Goal: Information Seeking & Learning: Learn about a topic

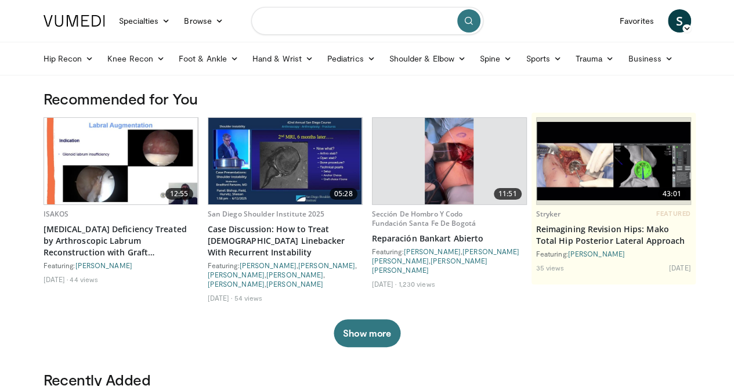
click at [299, 27] on input "Search topics, interventions" at bounding box center [367, 21] width 232 height 28
type input "**********"
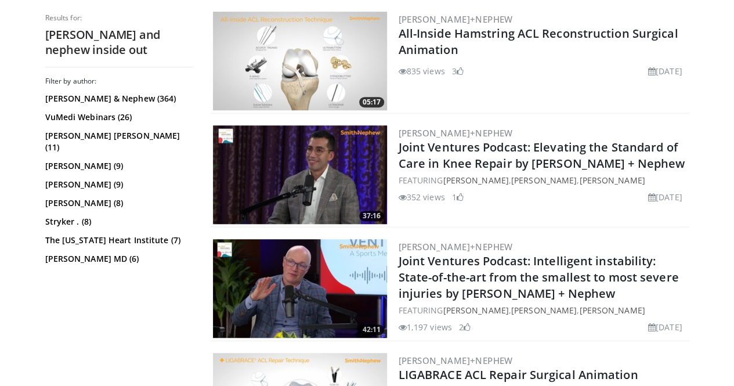
scroll to position [348, 0]
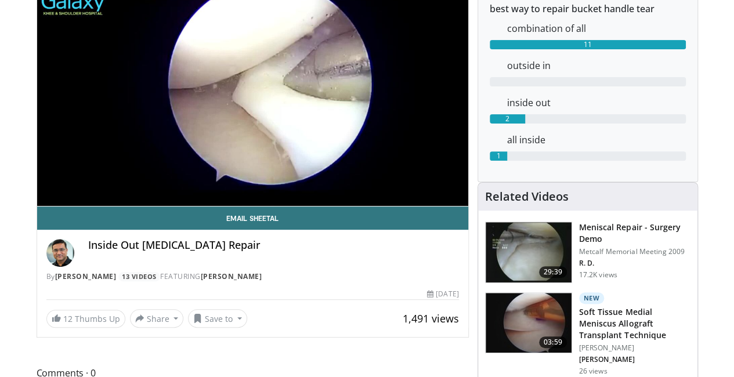
scroll to position [58, 0]
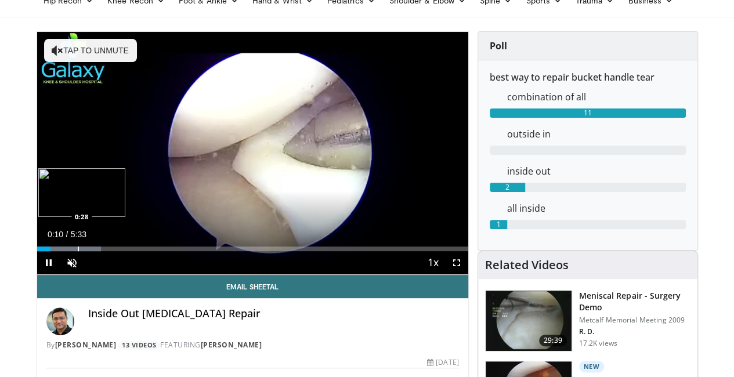
click at [78, 251] on div "Progress Bar" at bounding box center [78, 248] width 1 height 5
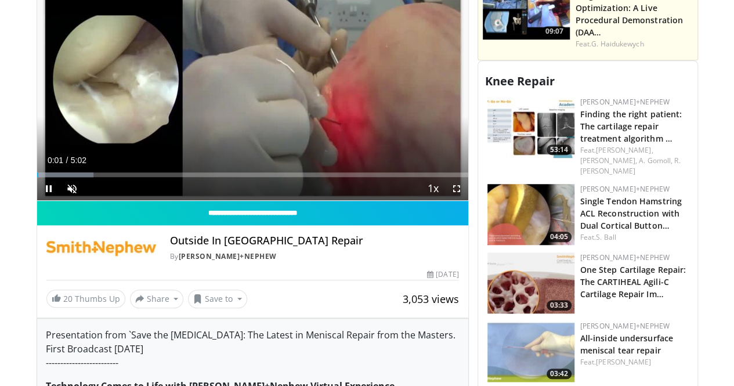
scroll to position [406, 0]
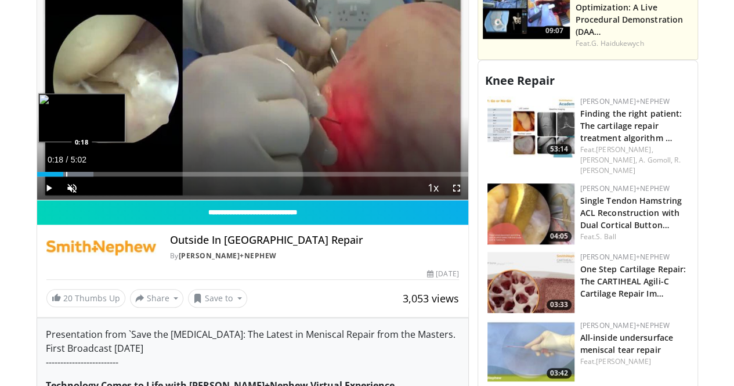
click at [66, 176] on div "Progress Bar" at bounding box center [66, 174] width 1 height 5
click at [85, 176] on div "Progress Bar" at bounding box center [85, 174] width 1 height 5
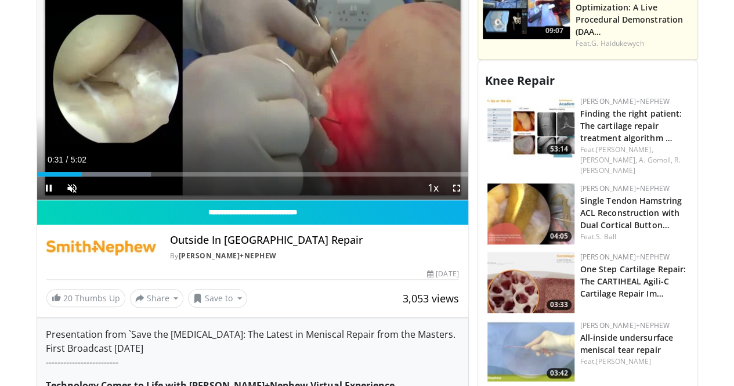
click at [73, 183] on div "Current Time 0:31 / Duration 5:02 Pause Skip Backward Skip Forward Unmute Loade…" at bounding box center [252, 187] width 431 height 23
click at [93, 183] on div "Current Time 0:32 / Duration 5:02 Pause Skip Backward Skip Forward Unmute Loade…" at bounding box center [252, 187] width 431 height 23
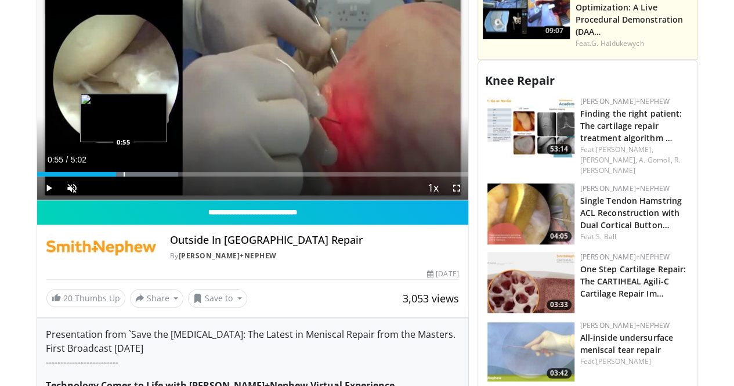
click at [124, 176] on div "Progress Bar" at bounding box center [124, 174] width 1 height 5
click at [104, 176] on div "Progress Bar" at bounding box center [104, 174] width 1 height 5
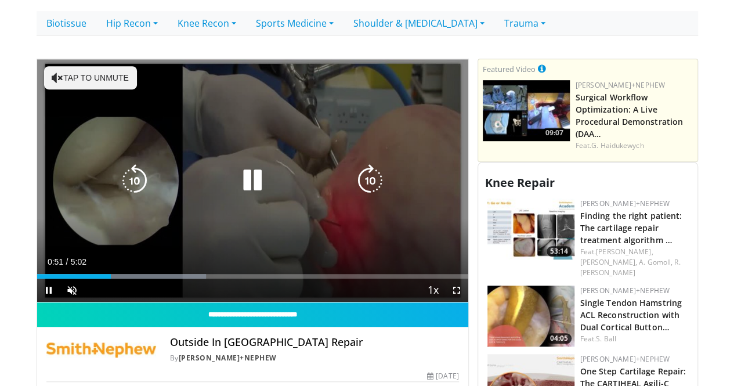
scroll to position [290, 0]
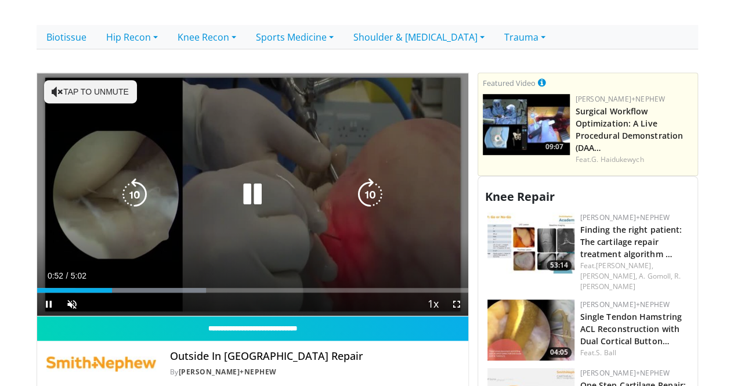
click at [236, 193] on icon "Video Player" at bounding box center [252, 194] width 32 height 32
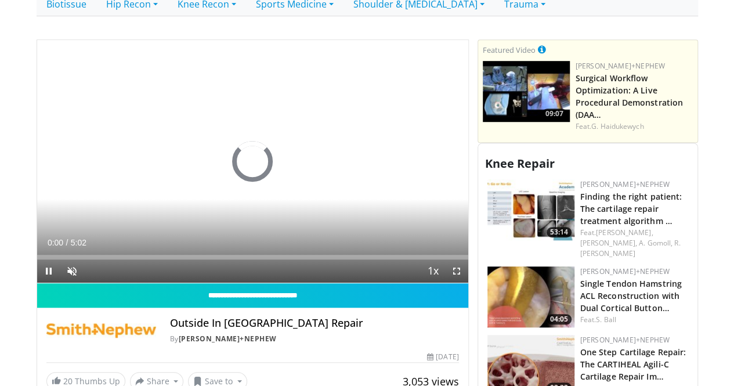
scroll to position [290, 0]
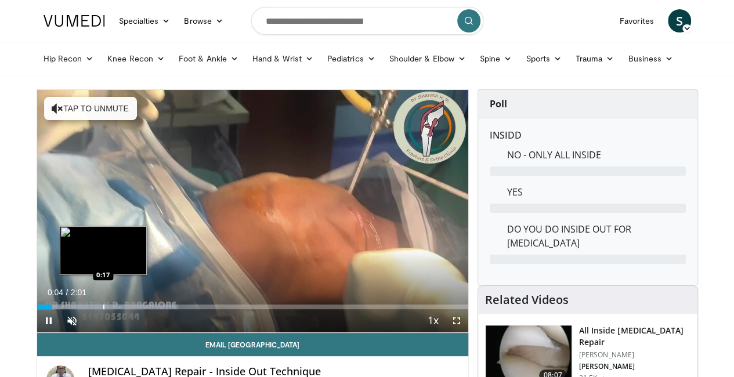
click at [103, 309] on div "Progress Bar" at bounding box center [103, 306] width 1 height 5
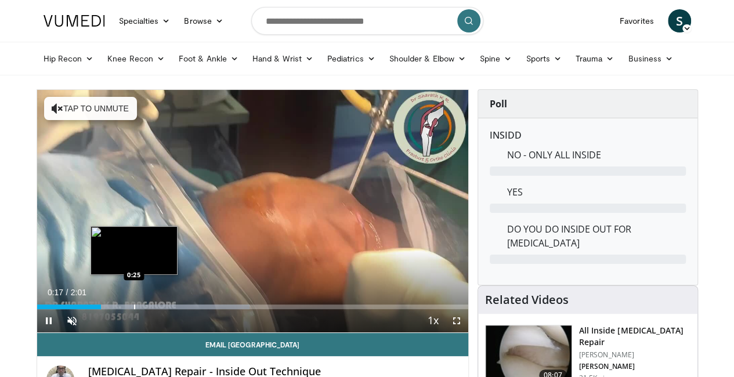
click at [134, 309] on div "Progress Bar" at bounding box center [134, 306] width 1 height 5
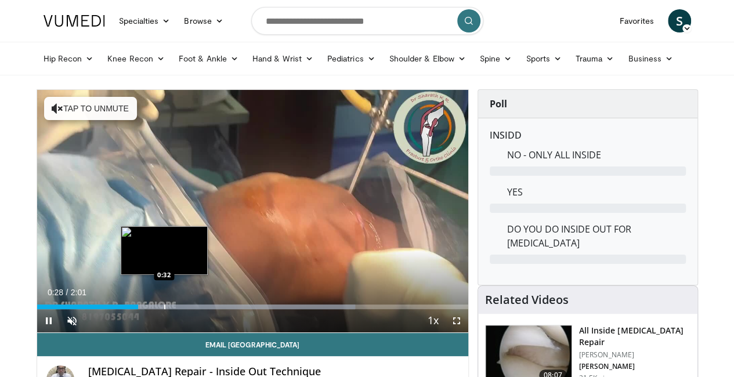
click at [164, 309] on div "Progress Bar" at bounding box center [164, 306] width 1 height 5
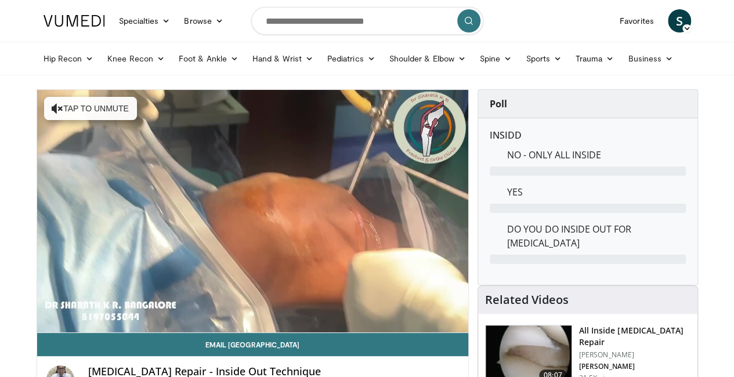
click at [154, 328] on div "10 seconds Tap to unmute" at bounding box center [252, 211] width 431 height 242
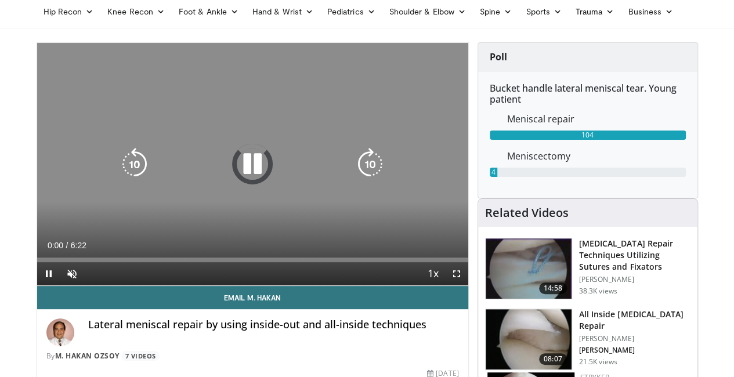
scroll to position [58, 0]
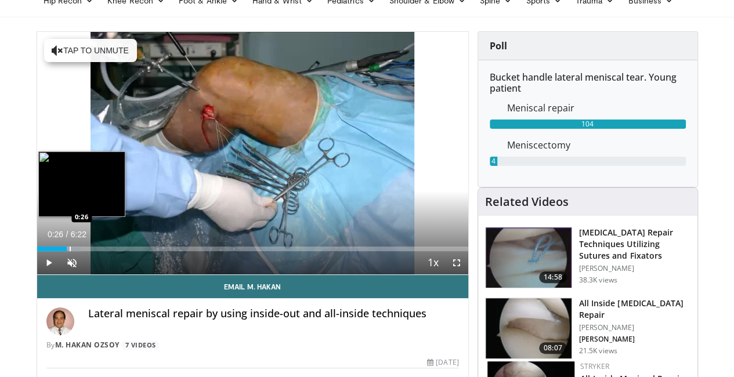
click at [70, 251] on div "Progress Bar" at bounding box center [70, 248] width 1 height 5
click at [80, 251] on div "Progress Bar" at bounding box center [80, 248] width 1 height 5
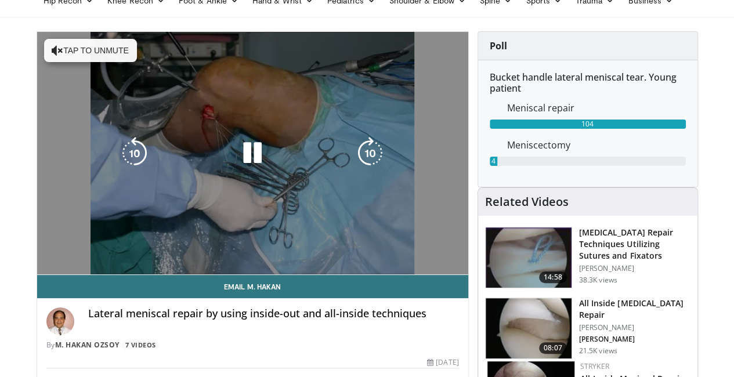
click at [66, 271] on video-js "**********" at bounding box center [252, 153] width 431 height 243
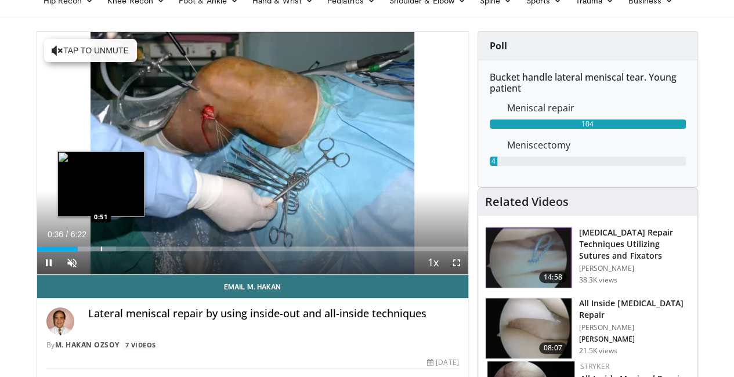
click at [101, 251] on div "Progress Bar" at bounding box center [101, 248] width 1 height 5
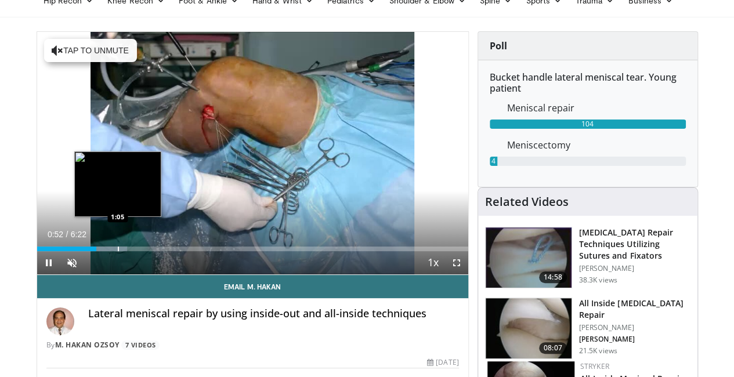
click at [118, 251] on div "Progress Bar" at bounding box center [118, 248] width 1 height 5
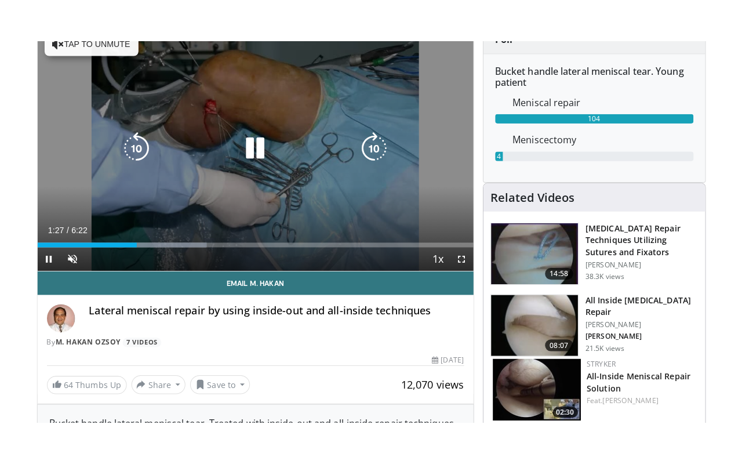
scroll to position [116, 0]
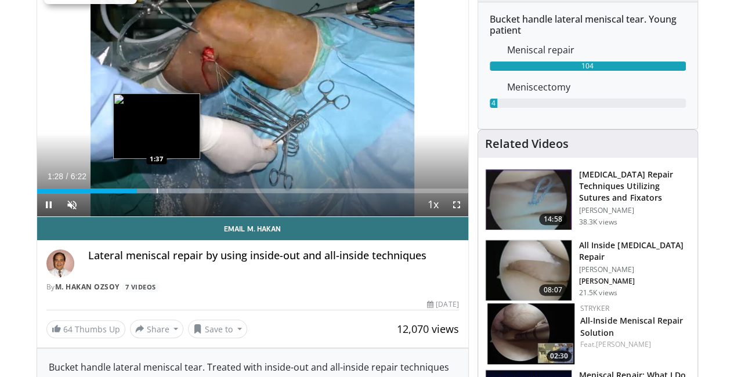
click at [157, 193] on div "Progress Bar" at bounding box center [157, 190] width 1 height 5
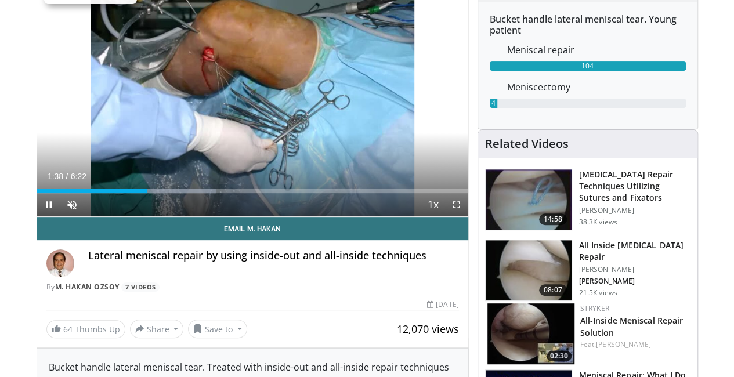
click at [151, 215] on div "Current Time 1:38 / Duration 6:22 Pause Skip Backward Skip Forward Unmute 0% Lo…" at bounding box center [252, 204] width 431 height 23
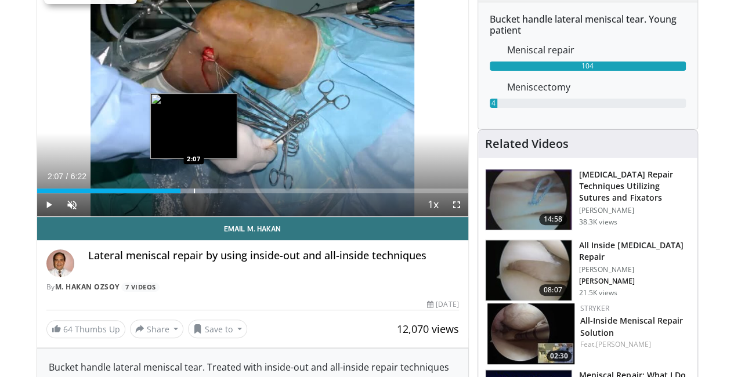
click at [194, 193] on div "Progress Bar" at bounding box center [194, 190] width 1 height 5
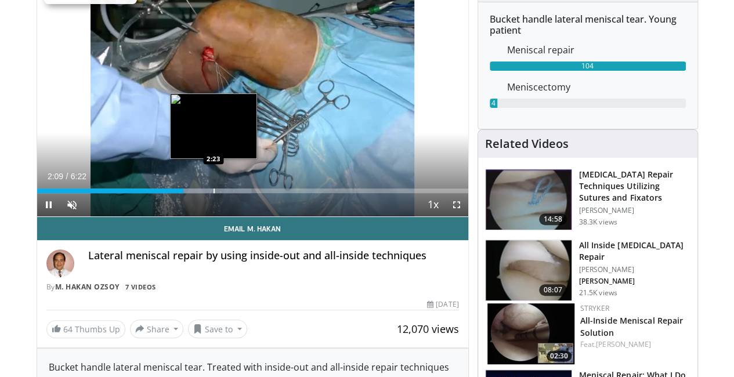
click at [213, 193] on div "Progress Bar" at bounding box center [213, 190] width 1 height 5
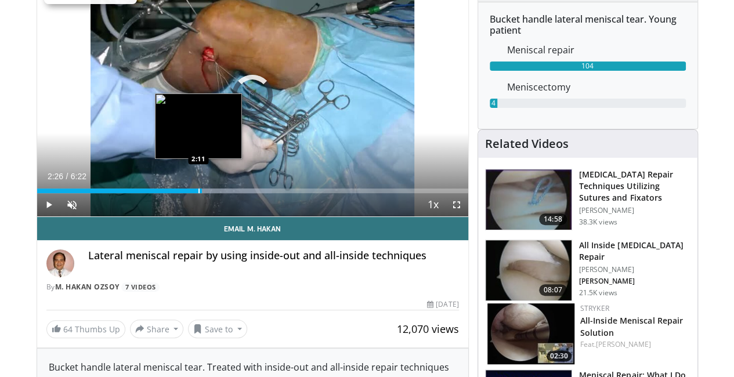
click at [168, 193] on div "Loaded : 54.46% 2:26 2:11" at bounding box center [252, 190] width 431 height 5
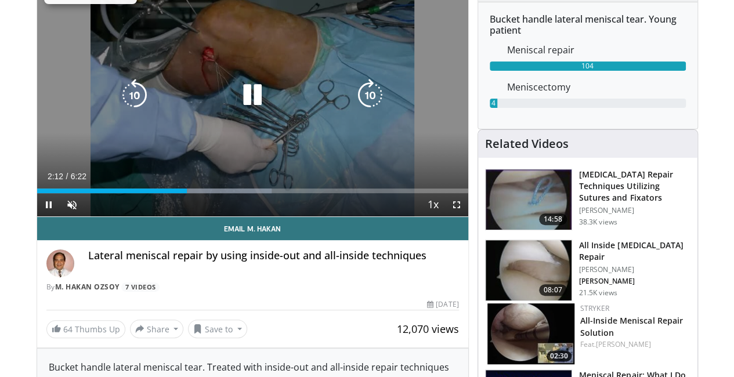
click at [37, 76] on div "10 seconds Tap to unmute" at bounding box center [252, 95] width 431 height 242
click at [37, 77] on div "10 seconds Tap to unmute" at bounding box center [252, 95] width 431 height 242
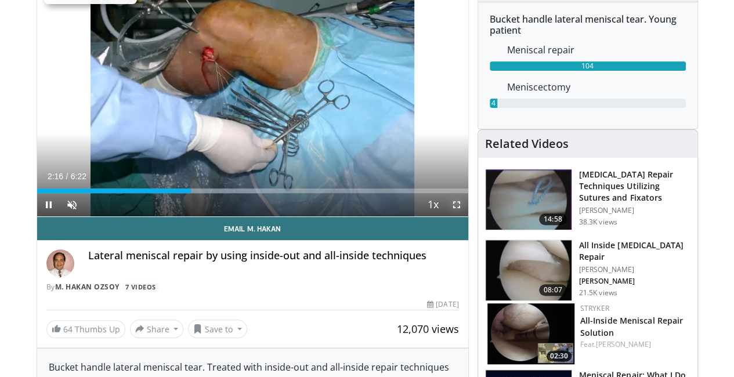
click at [466, 216] on span "Video Player" at bounding box center [456, 204] width 23 height 23
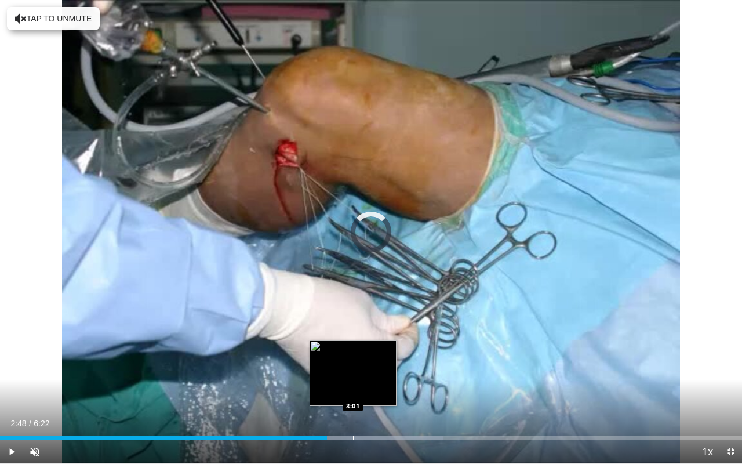
click at [353, 376] on div "Progress Bar" at bounding box center [353, 437] width 1 height 5
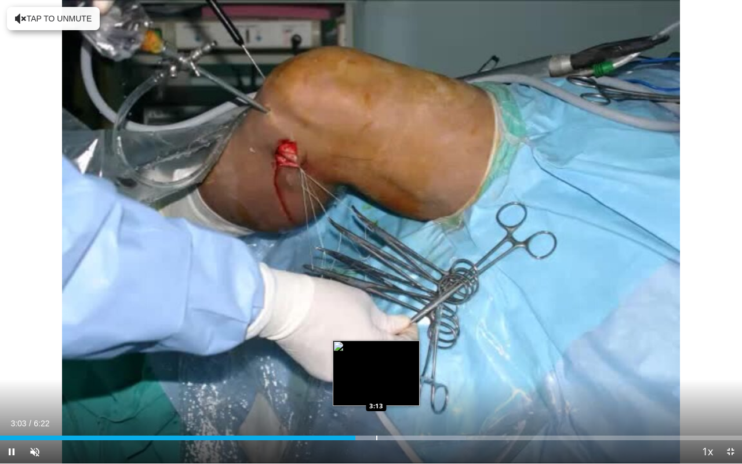
click at [377, 376] on div "Progress Bar" at bounding box center [376, 437] width 1 height 5
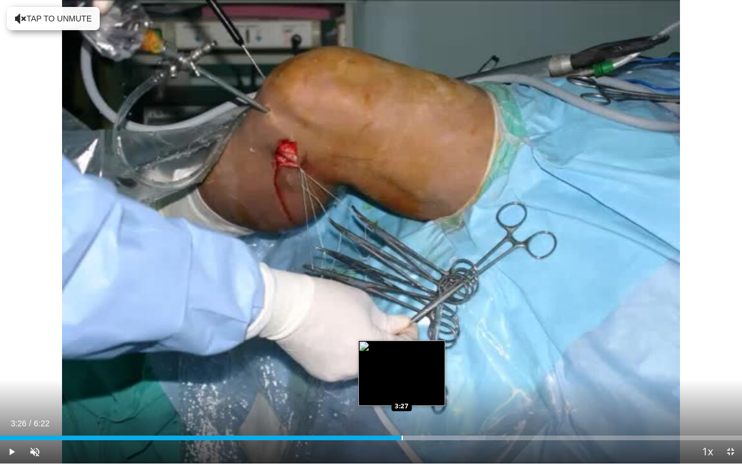
click at [402, 376] on div "Progress Bar" at bounding box center [402, 437] width 1 height 5
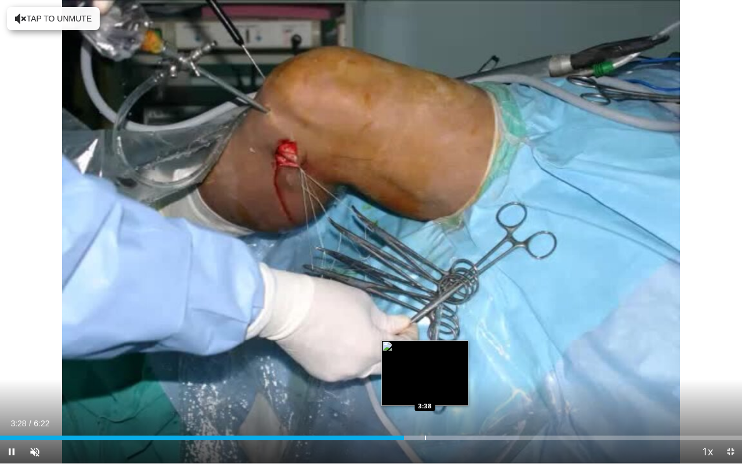
click at [425, 376] on div "Progress Bar" at bounding box center [425, 437] width 1 height 5
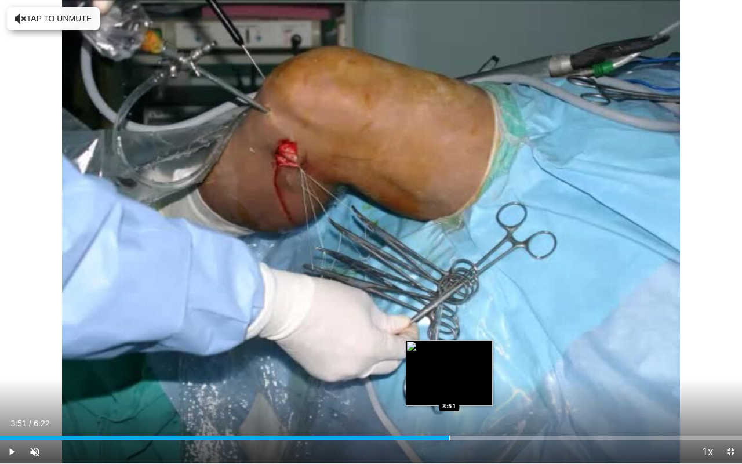
click at [449, 376] on div "Progress Bar" at bounding box center [449, 437] width 1 height 5
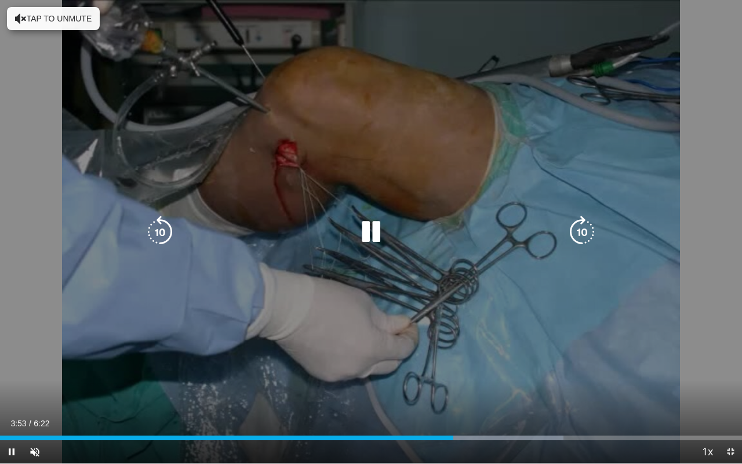
click at [486, 376] on div "10 seconds Tap to unmute" at bounding box center [371, 231] width 742 height 463
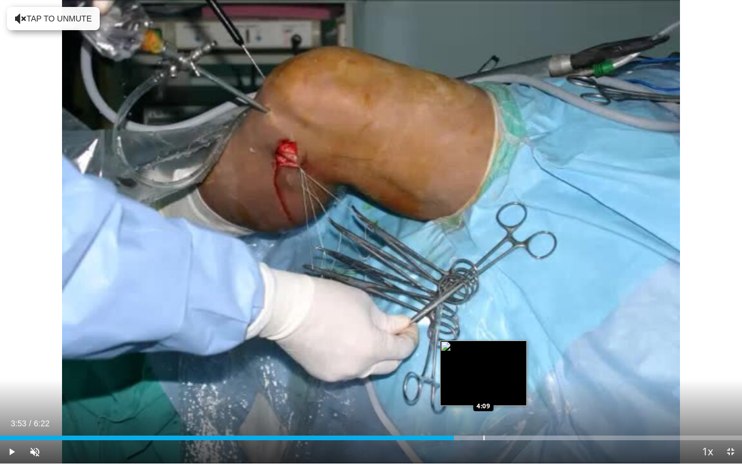
click at [484, 376] on div "Progress Bar" at bounding box center [484, 437] width 1 height 5
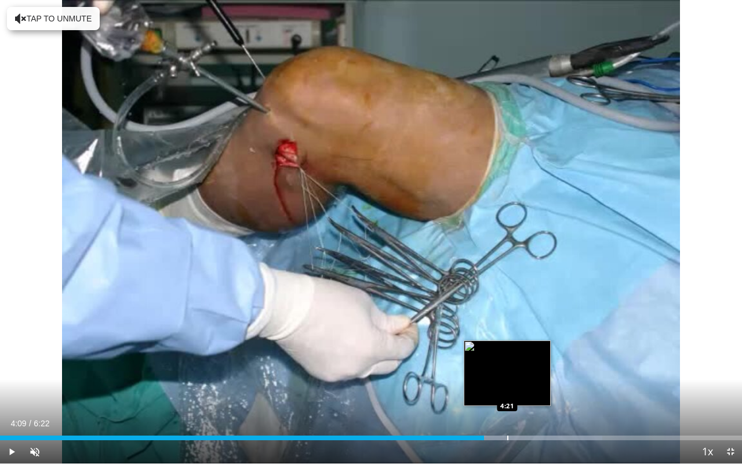
click at [507, 376] on div "Progress Bar" at bounding box center [507, 437] width 1 height 5
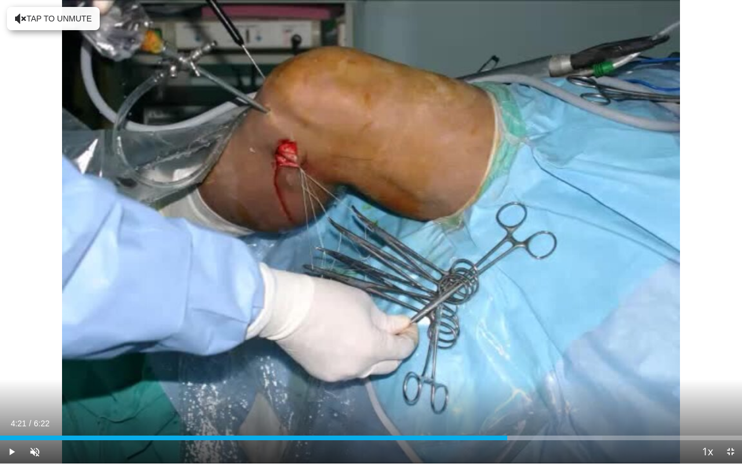
click at [542, 376] on div "Loaded : 81.14% 4:21 4:25" at bounding box center [371, 437] width 742 height 5
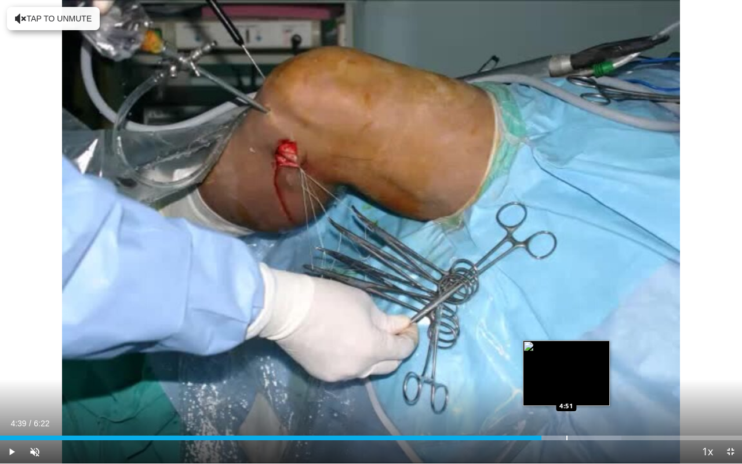
click at [568, 376] on div "Progress Bar" at bounding box center [553, 437] width 138 height 5
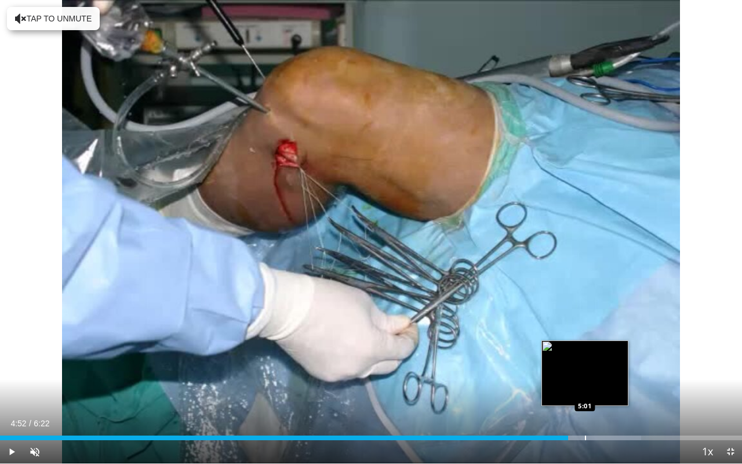
click at [586, 376] on div "Progress Bar" at bounding box center [585, 437] width 1 height 5
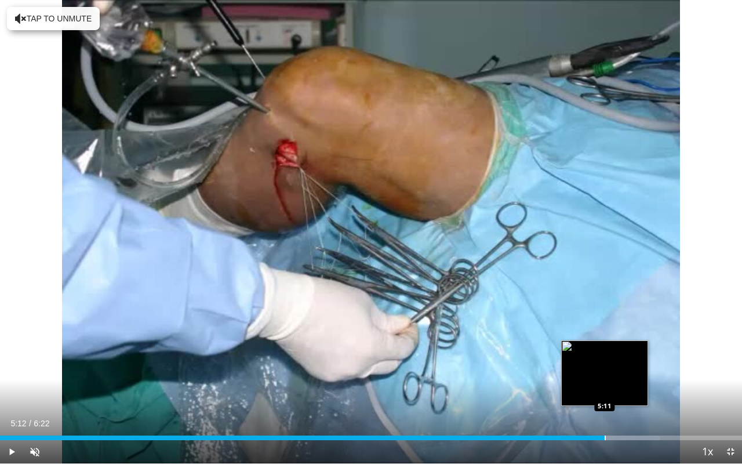
click at [605, 376] on div "Loaded : 89.00% 5:12 5:11" at bounding box center [371, 434] width 742 height 11
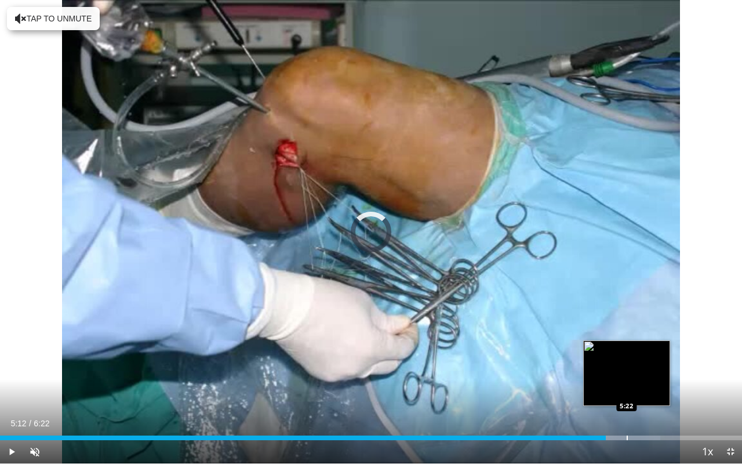
click at [628, 376] on div "Loaded : 89.00% 5:12 5:22" at bounding box center [371, 437] width 742 height 5
click at [631, 376] on div "Progress Bar" at bounding box center [630, 437] width 1 height 5
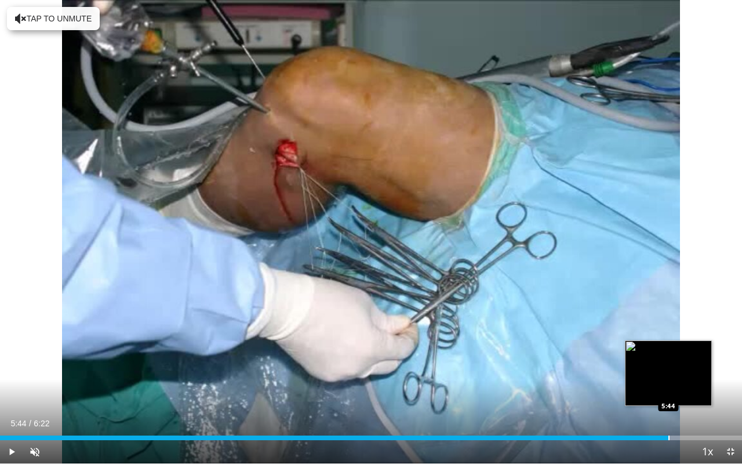
click at [669, 376] on div "Progress Bar" at bounding box center [669, 437] width 1 height 5
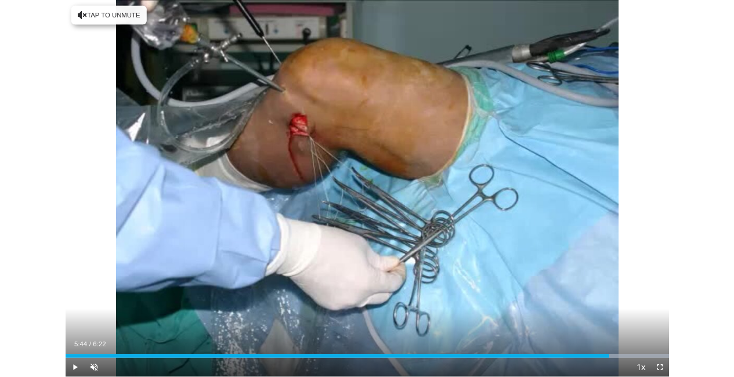
scroll to position [380, 0]
